Goal: Find specific page/section: Find specific page/section

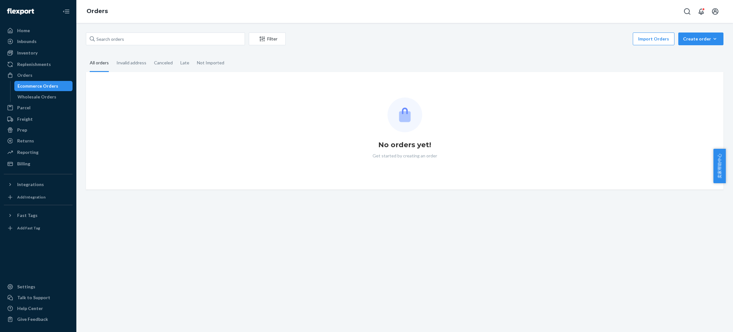
click at [47, 55] on div "Inventory" at bounding box center [37, 52] width 67 height 9
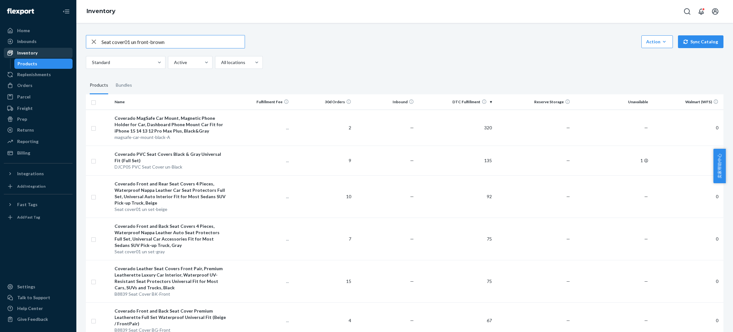
type input "Seat cover01 un front-brown"
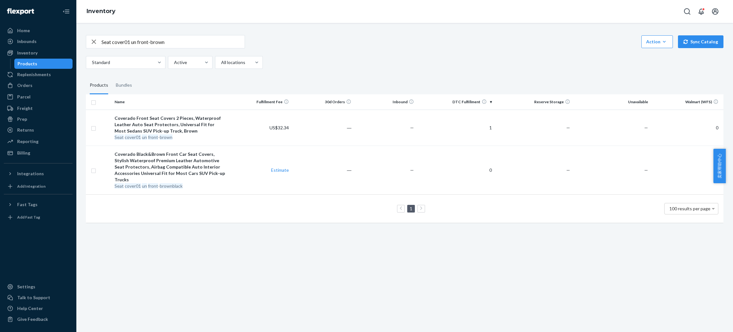
click at [205, 42] on input "Seat cover01 un front-brown" at bounding box center [173, 41] width 143 height 13
drag, startPoint x: 195, startPoint y: 43, endPoint x: 80, endPoint y: 43, distance: 115.5
click at [80, 43] on div "Seat cover01 un front-brown Action Create product Create bundle Bulk create pro…" at bounding box center [404, 177] width 657 height 309
click at [43, 83] on div "Orders" at bounding box center [37, 85] width 67 height 9
